Goal: Task Accomplishment & Management: Complete application form

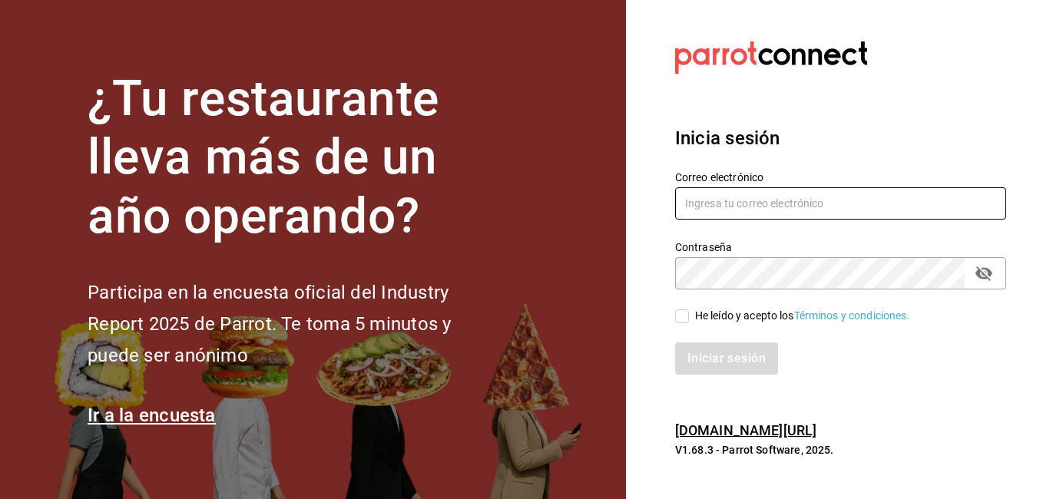
click at [719, 203] on input "text" at bounding box center [840, 203] width 331 height 32
type input "[EMAIL_ADDRESS][DOMAIN_NAME]"
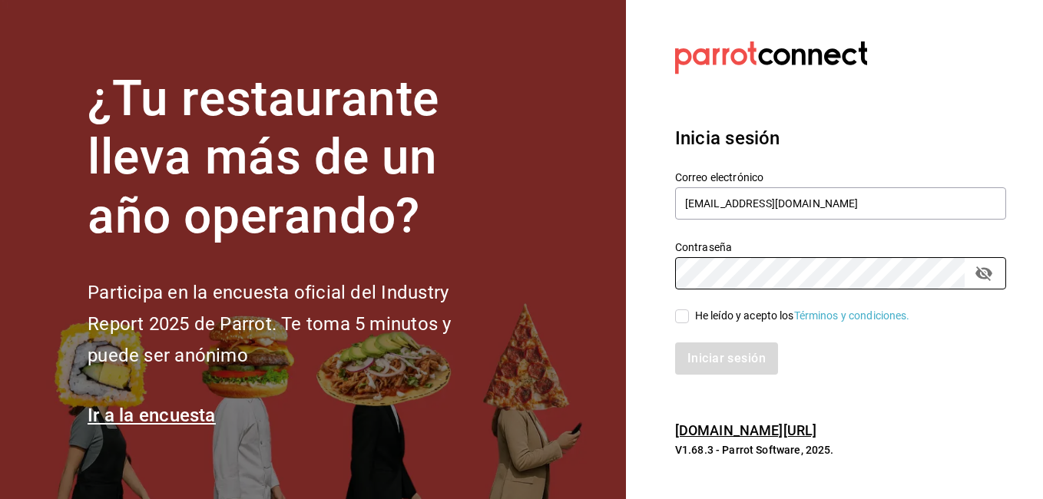
click at [680, 320] on input "He leído y acepto los Términos y condiciones." at bounding box center [682, 316] width 14 height 14
checkbox input "true"
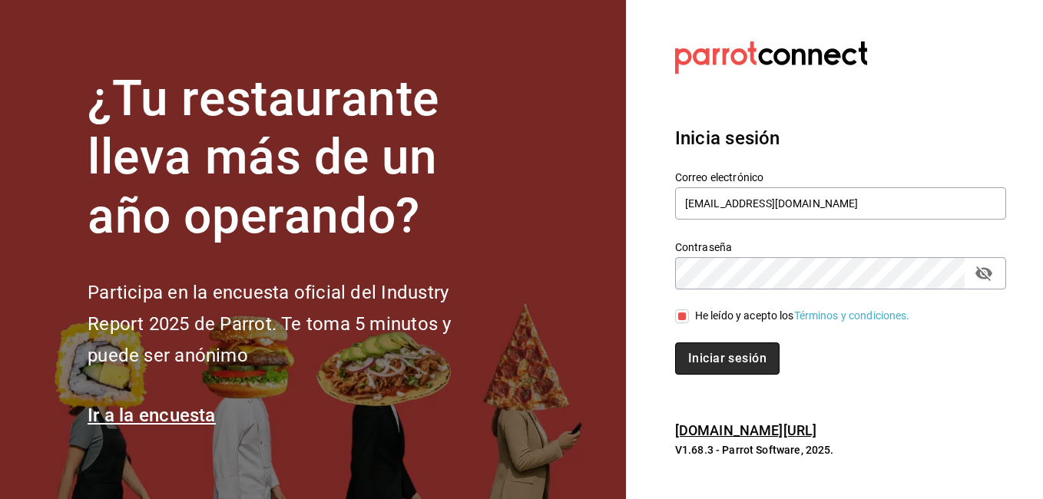
click at [696, 347] on button "Iniciar sesión" at bounding box center [727, 358] width 104 height 32
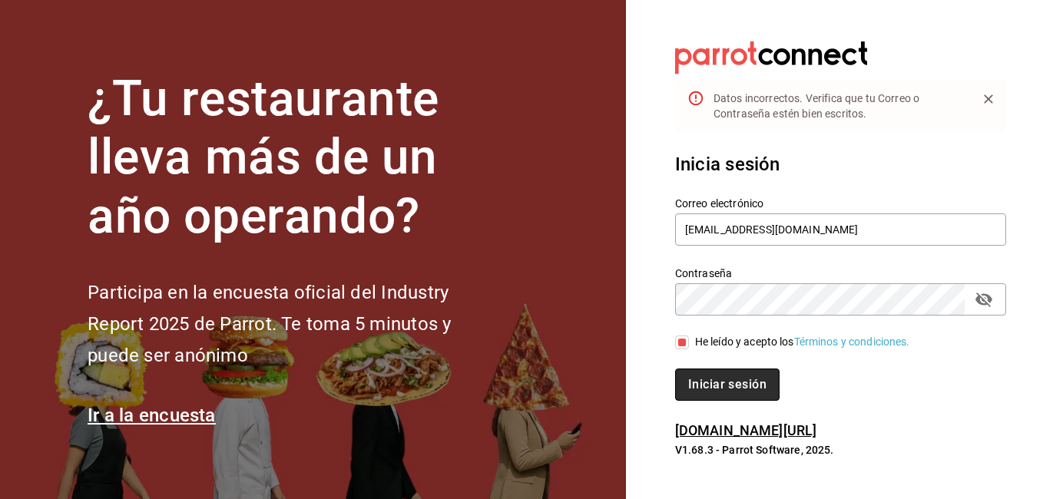
click at [707, 379] on button "Iniciar sesión" at bounding box center [727, 385] width 104 height 32
click at [977, 305] on icon "passwordField" at bounding box center [983, 299] width 18 height 18
click at [766, 380] on button "Iniciar sesión" at bounding box center [727, 385] width 104 height 32
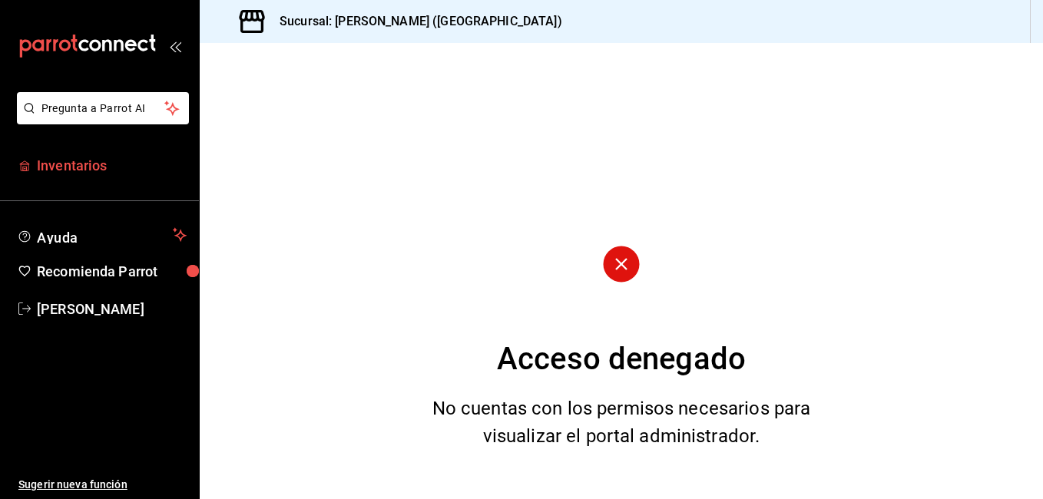
click at [68, 164] on span "Inventarios" at bounding box center [112, 165] width 150 height 21
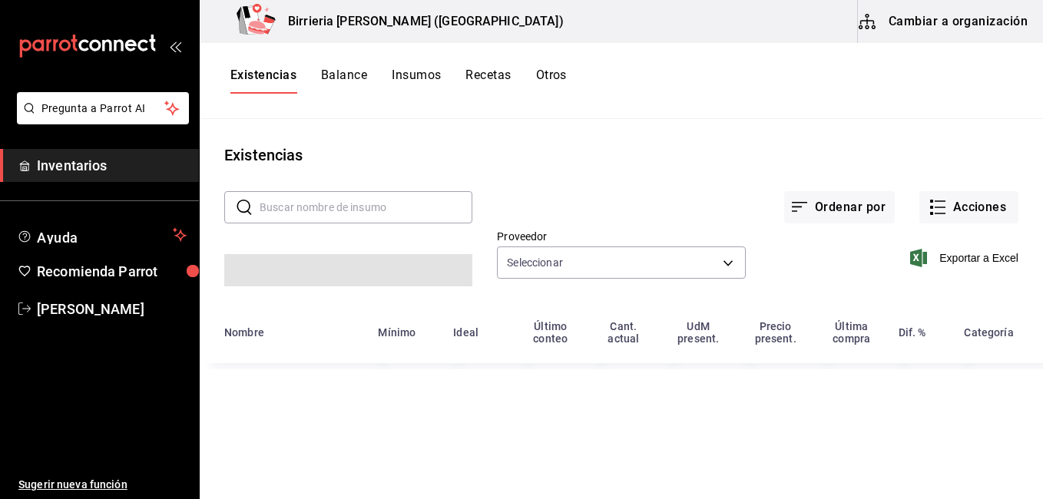
type input "2254250c-5399-423b-af7e-6509119a0f4a,11e7c5c0-45d1-4856-b451-917fe78f5ed9,f2dad…"
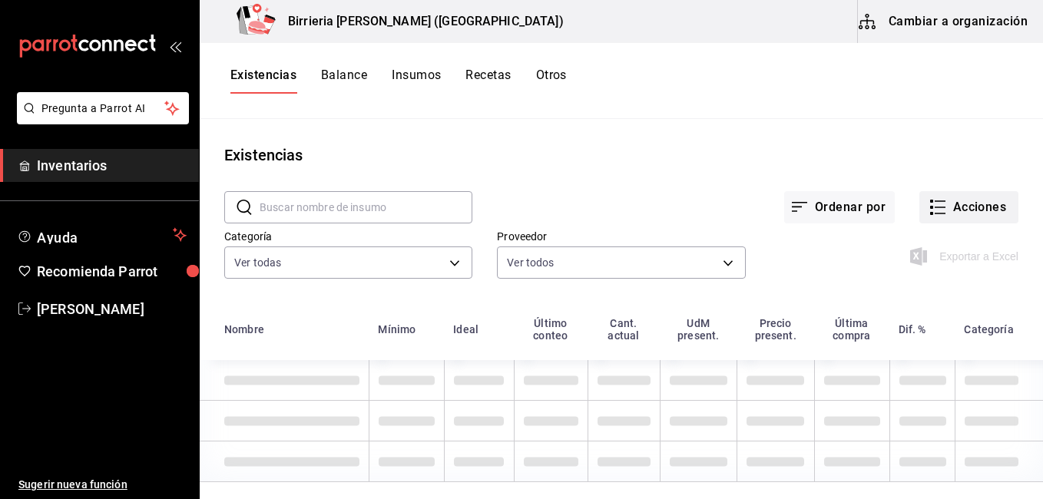
click at [938, 210] on button "Acciones" at bounding box center [968, 207] width 99 height 32
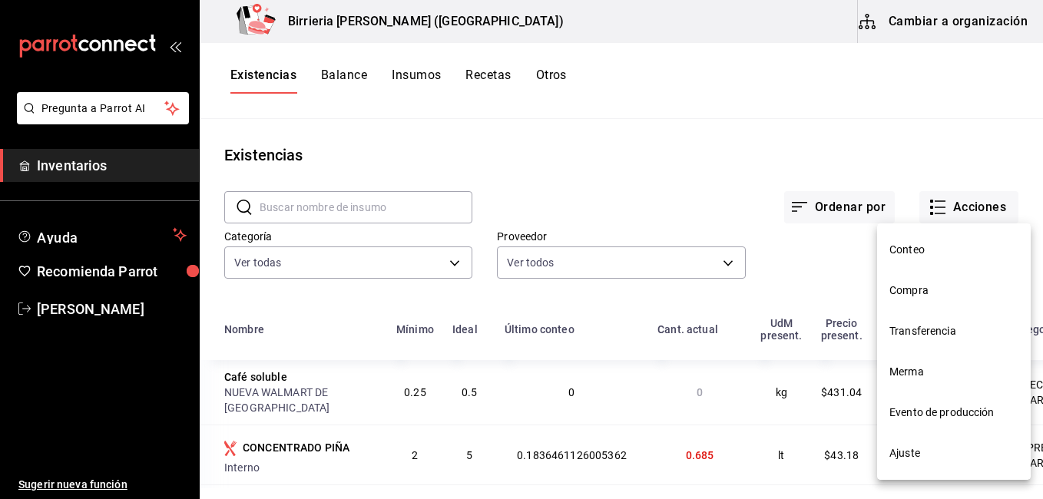
click at [929, 405] on span "Evento de producción" at bounding box center [953, 413] width 129 height 16
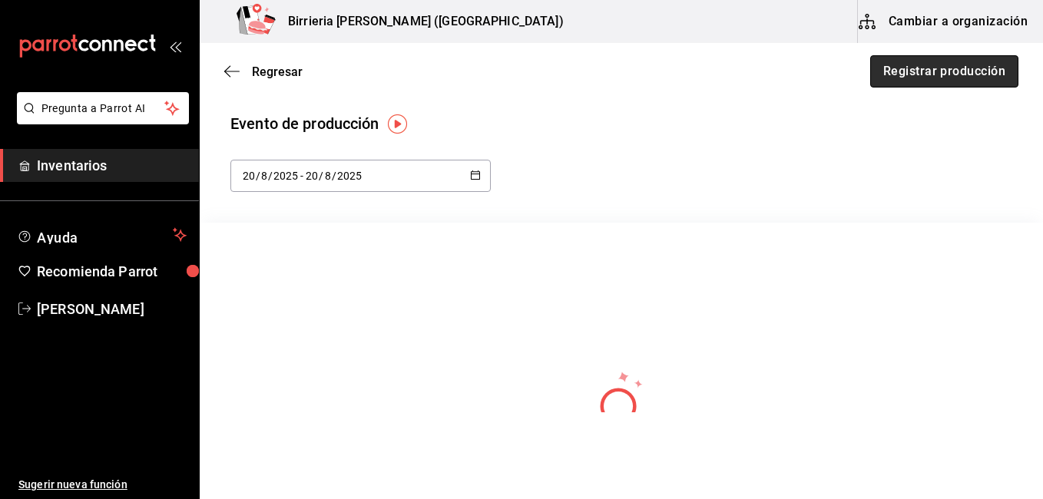
click at [902, 79] on button "Registrar producción" at bounding box center [944, 71] width 148 height 32
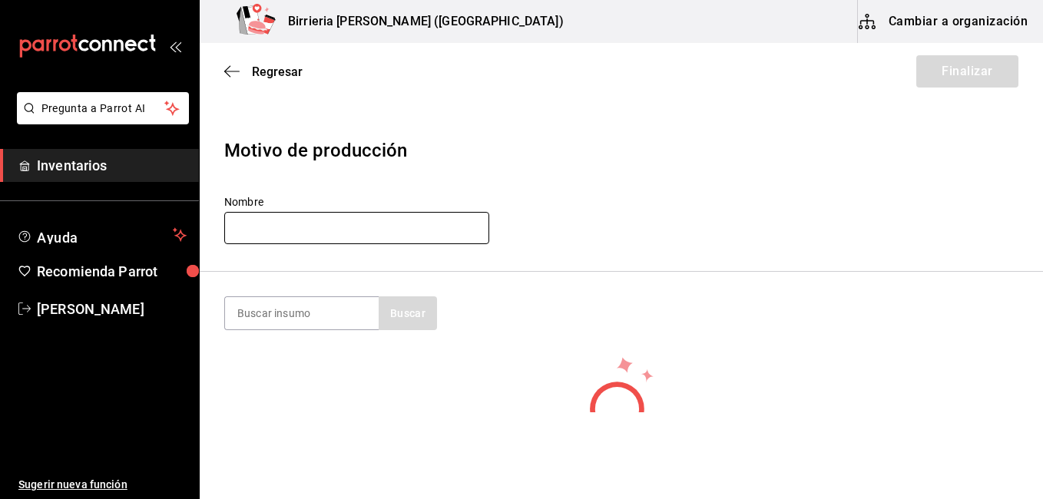
click at [316, 223] on input "text" at bounding box center [356, 228] width 265 height 32
type input "[PERSON_NAME]"
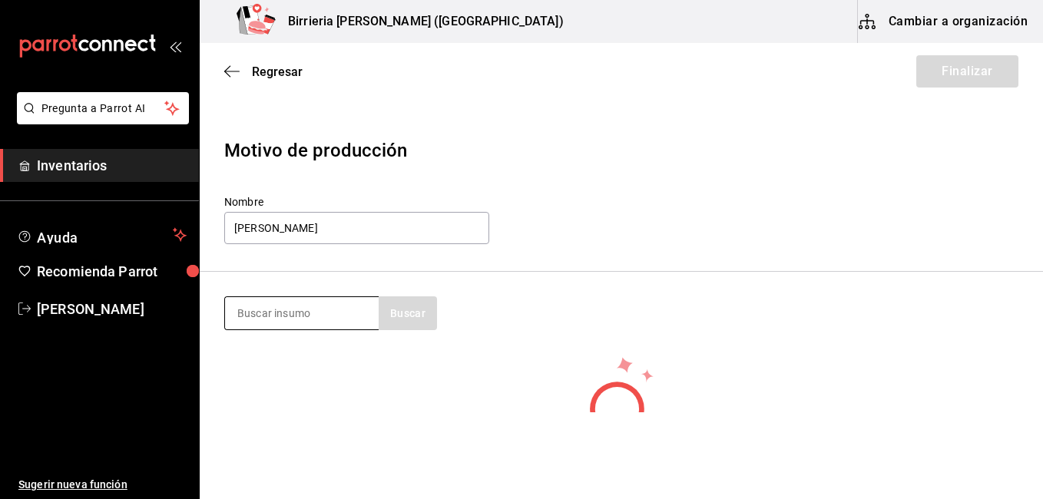
click at [304, 313] on input at bounding box center [302, 313] width 154 height 32
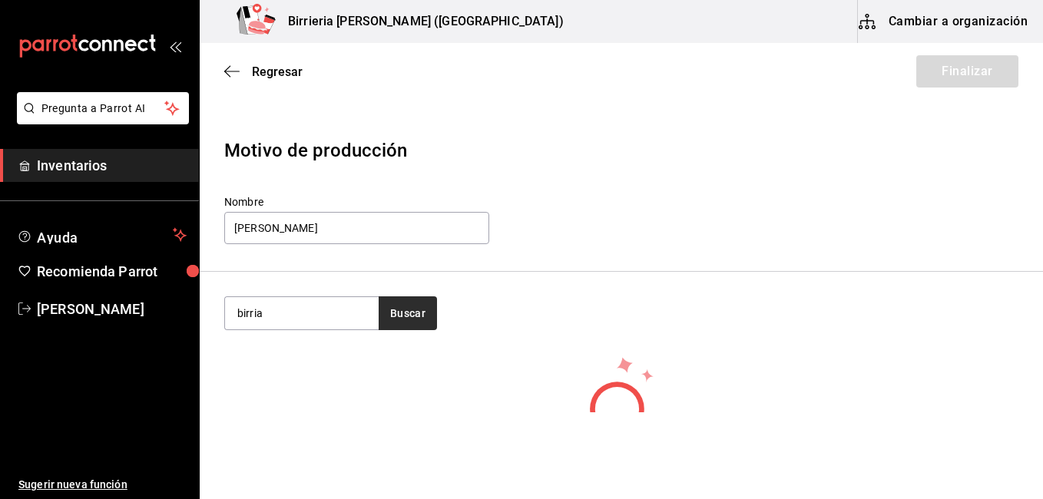
type input "birria"
click at [415, 317] on button "Buscar" at bounding box center [408, 313] width 58 height 34
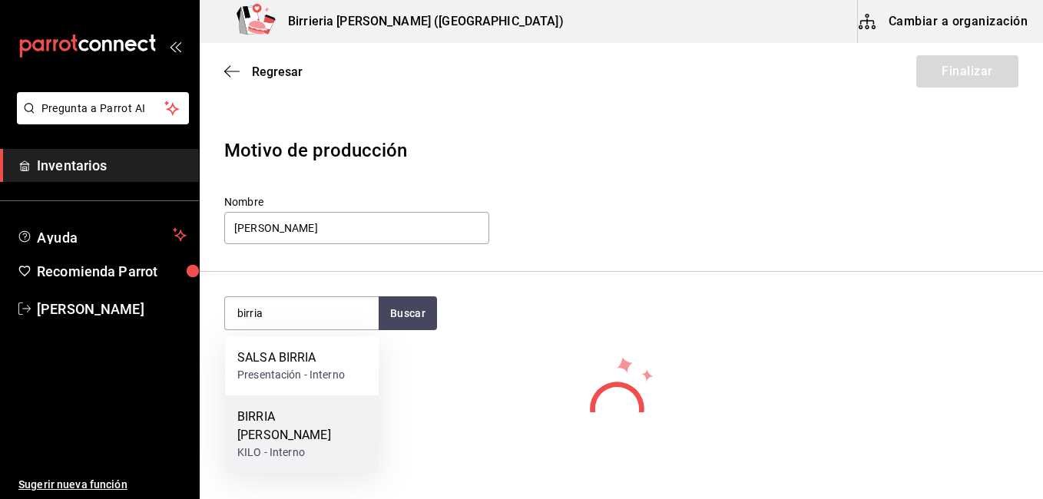
click at [304, 413] on div "BIRRIA [PERSON_NAME]" at bounding box center [301, 426] width 129 height 37
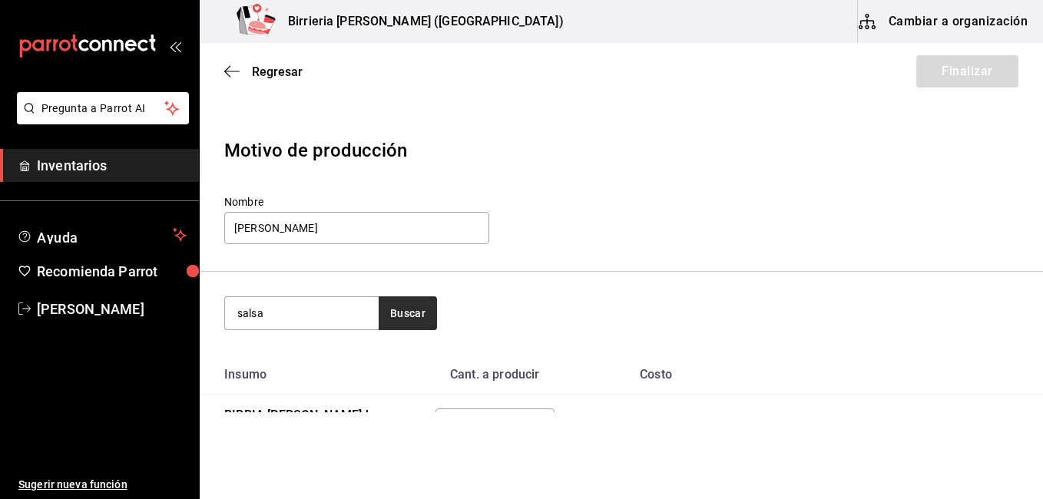
type input "salsa"
click at [390, 317] on button "Buscar" at bounding box center [408, 313] width 58 height 34
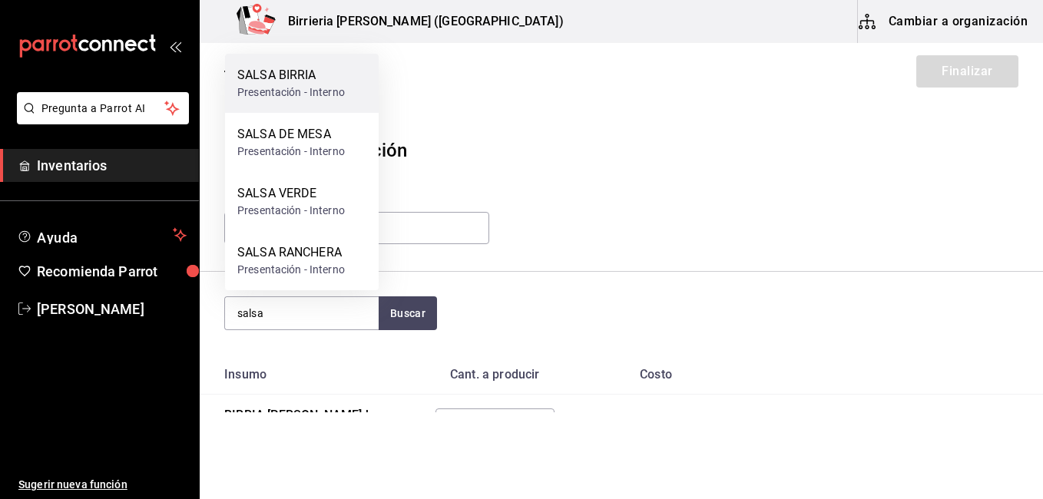
click at [280, 79] on div "SALSA BIRRIA" at bounding box center [291, 75] width 108 height 18
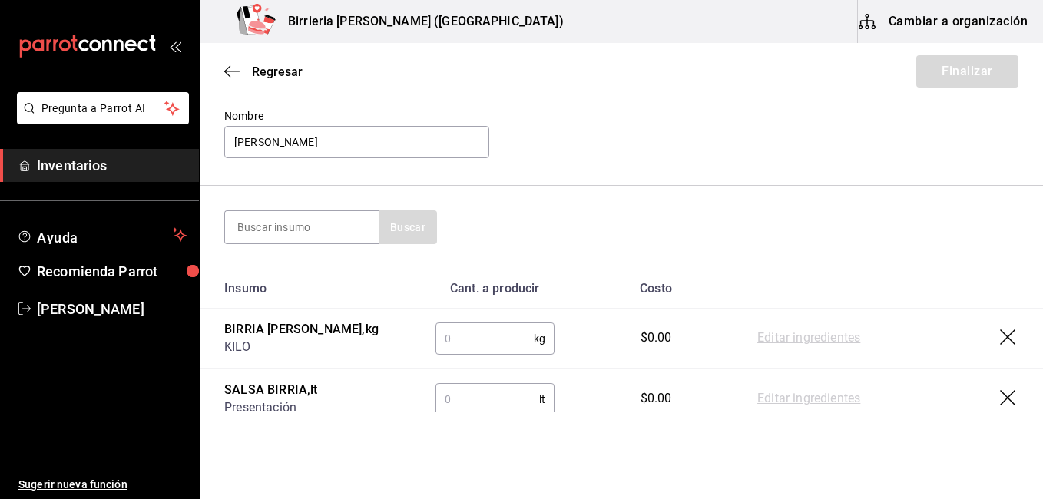
scroll to position [140, 0]
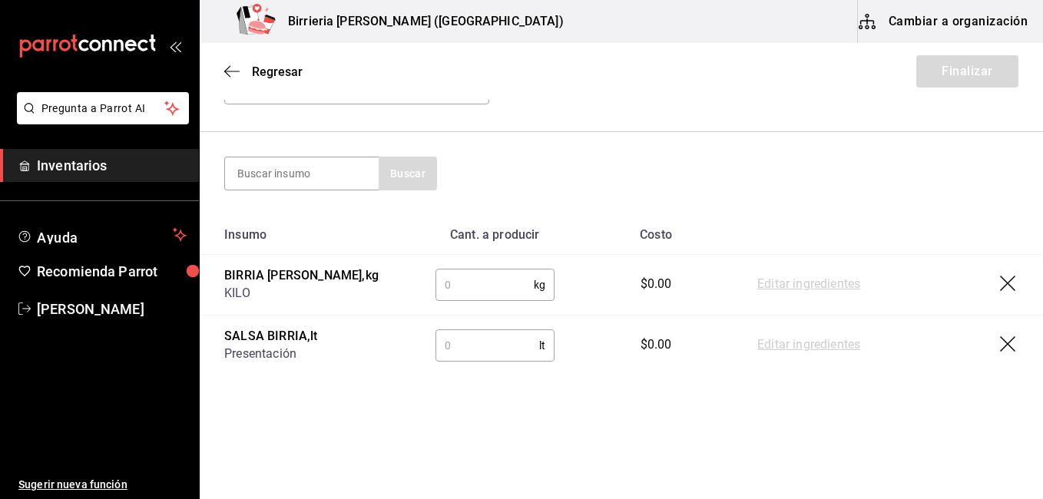
click at [498, 342] on input "text" at bounding box center [487, 345] width 104 height 31
type input "19.21"
click at [465, 287] on input "text" at bounding box center [484, 285] width 98 height 31
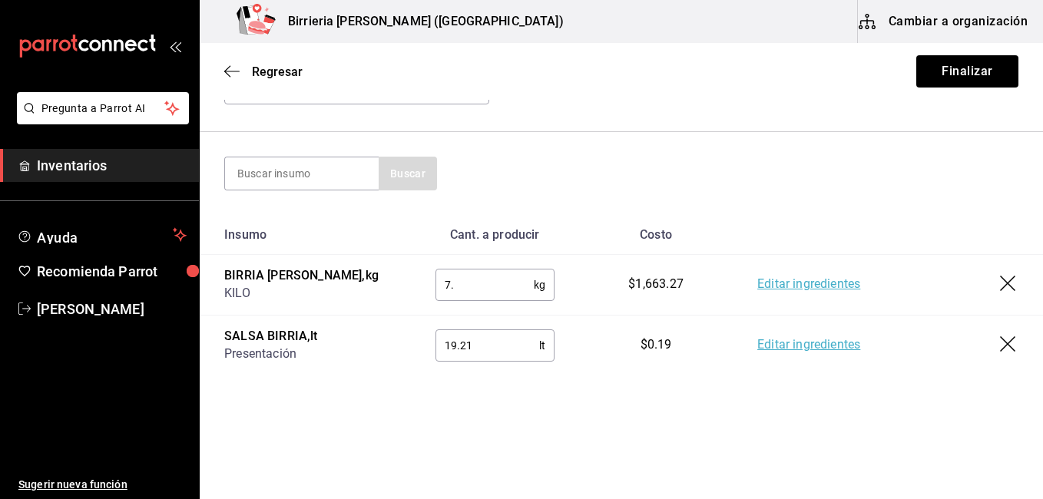
type input "7"
click at [452, 284] on input "27.55" at bounding box center [484, 285] width 98 height 31
click at [491, 285] on input "21.55" at bounding box center [484, 285] width 98 height 31
type input "21.75"
click at [945, 75] on button "Finalizar" at bounding box center [967, 71] width 102 height 32
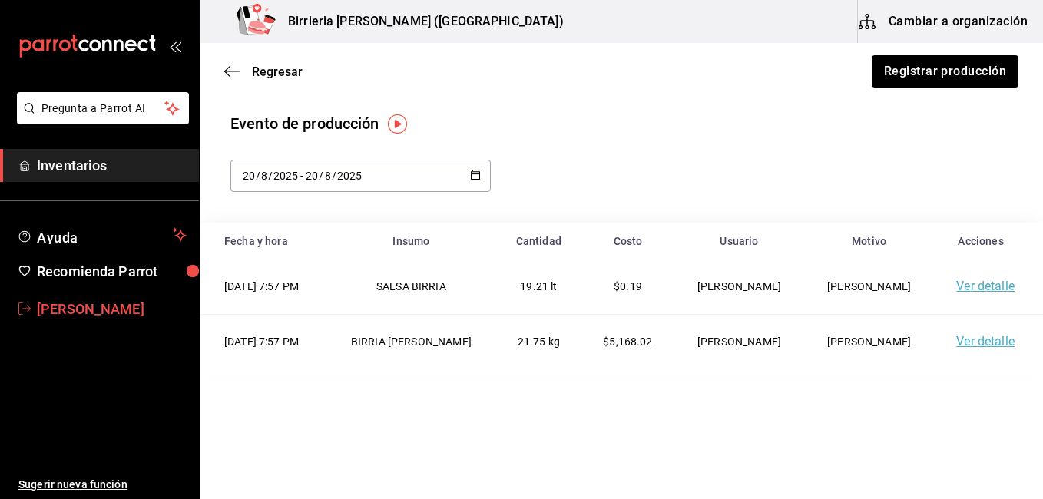
click at [75, 302] on span "[PERSON_NAME]" at bounding box center [112, 309] width 150 height 21
